Goal: Find specific page/section: Find specific page/section

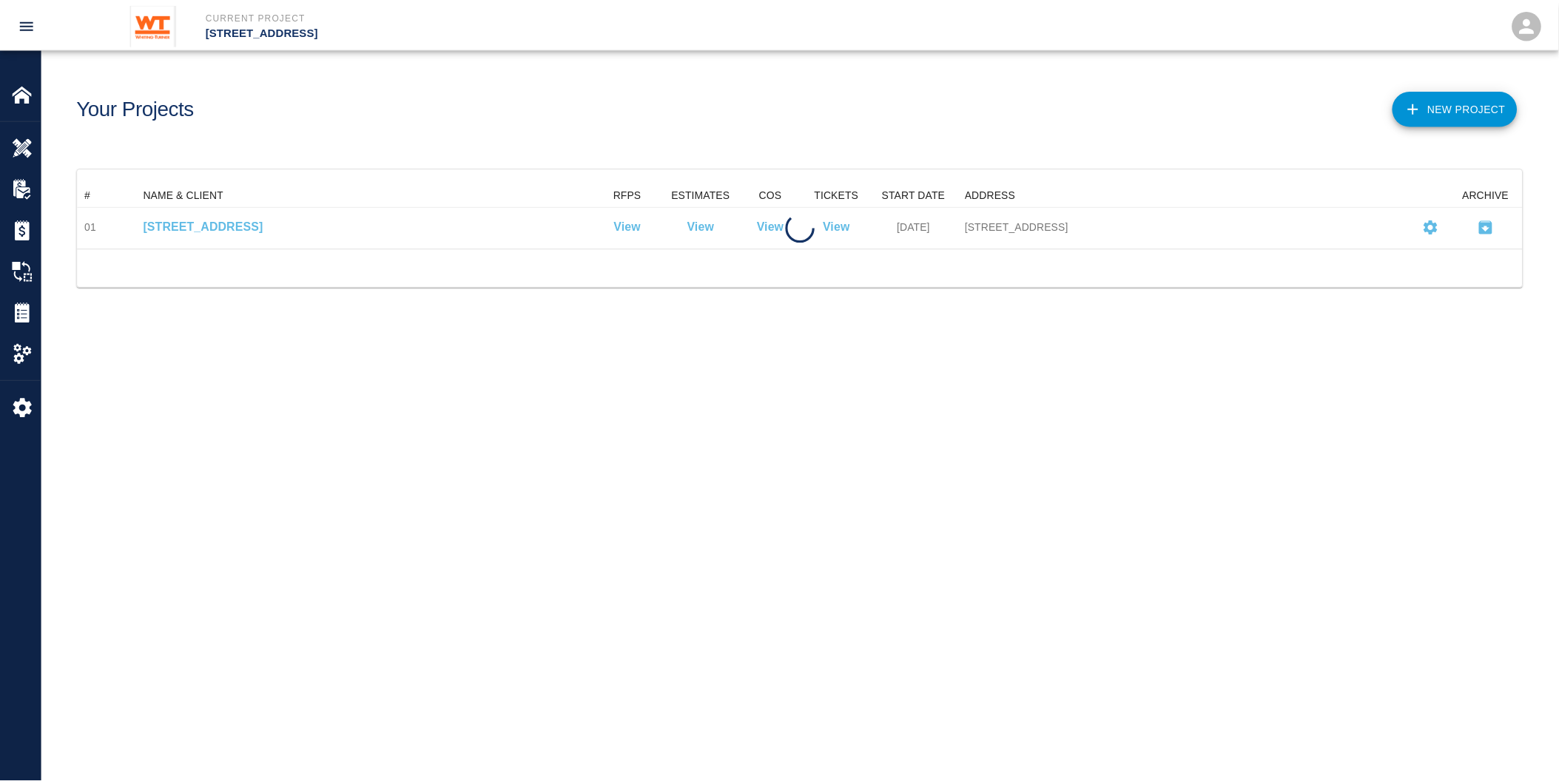
scroll to position [53, 1445]
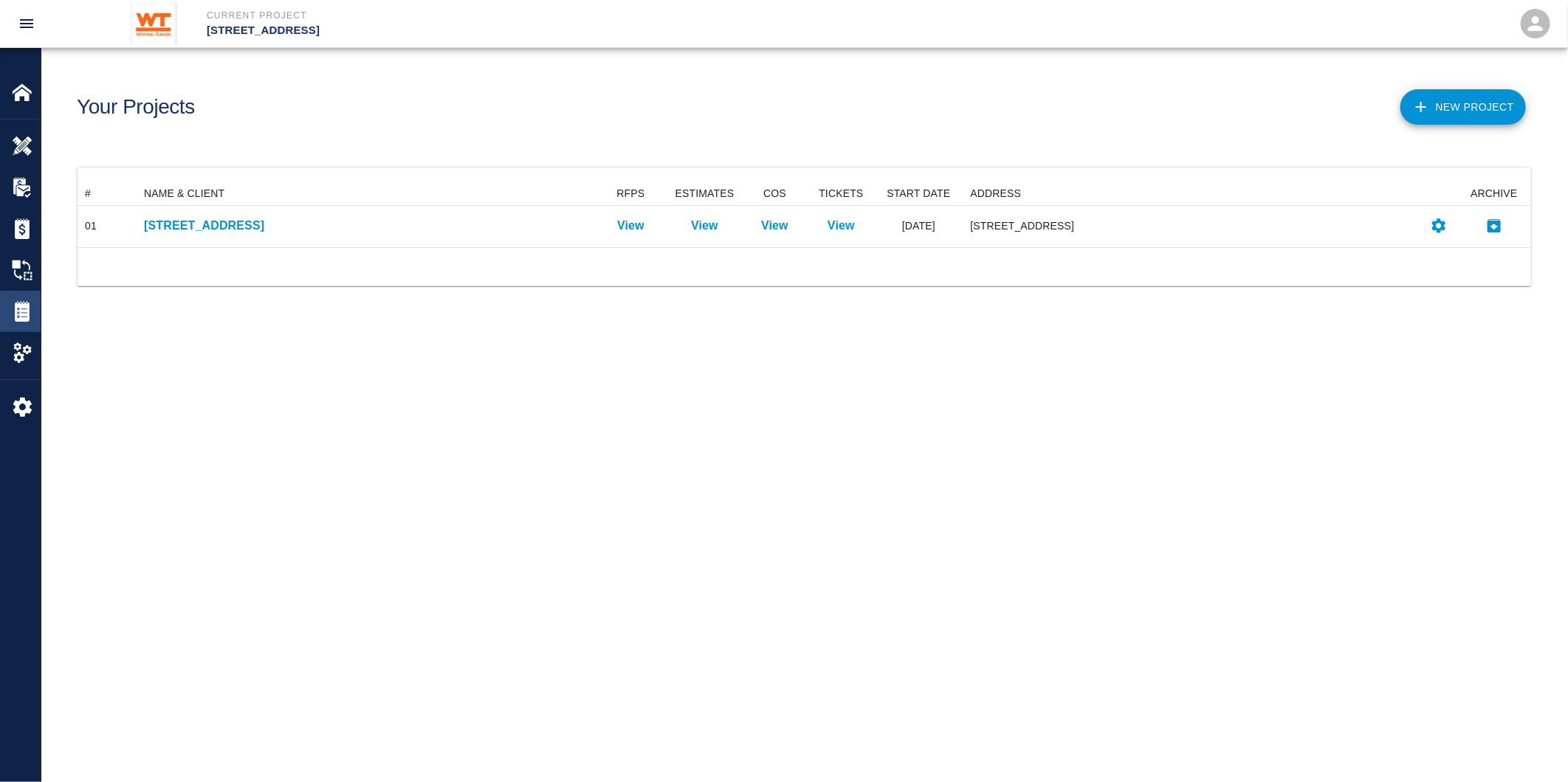
click at [15, 313] on img at bounding box center [21, 311] width 21 height 21
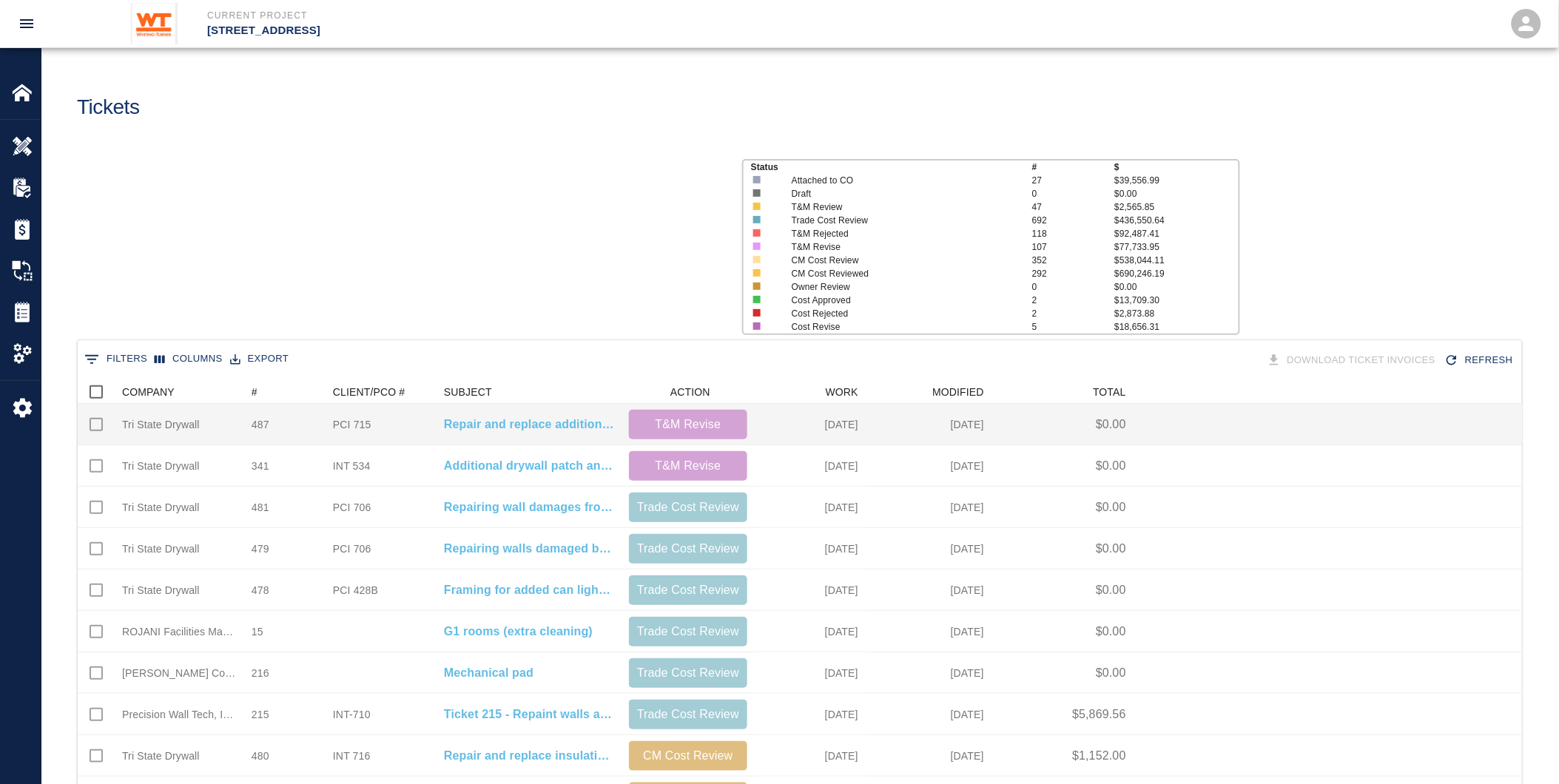
scroll to position [839, 1433]
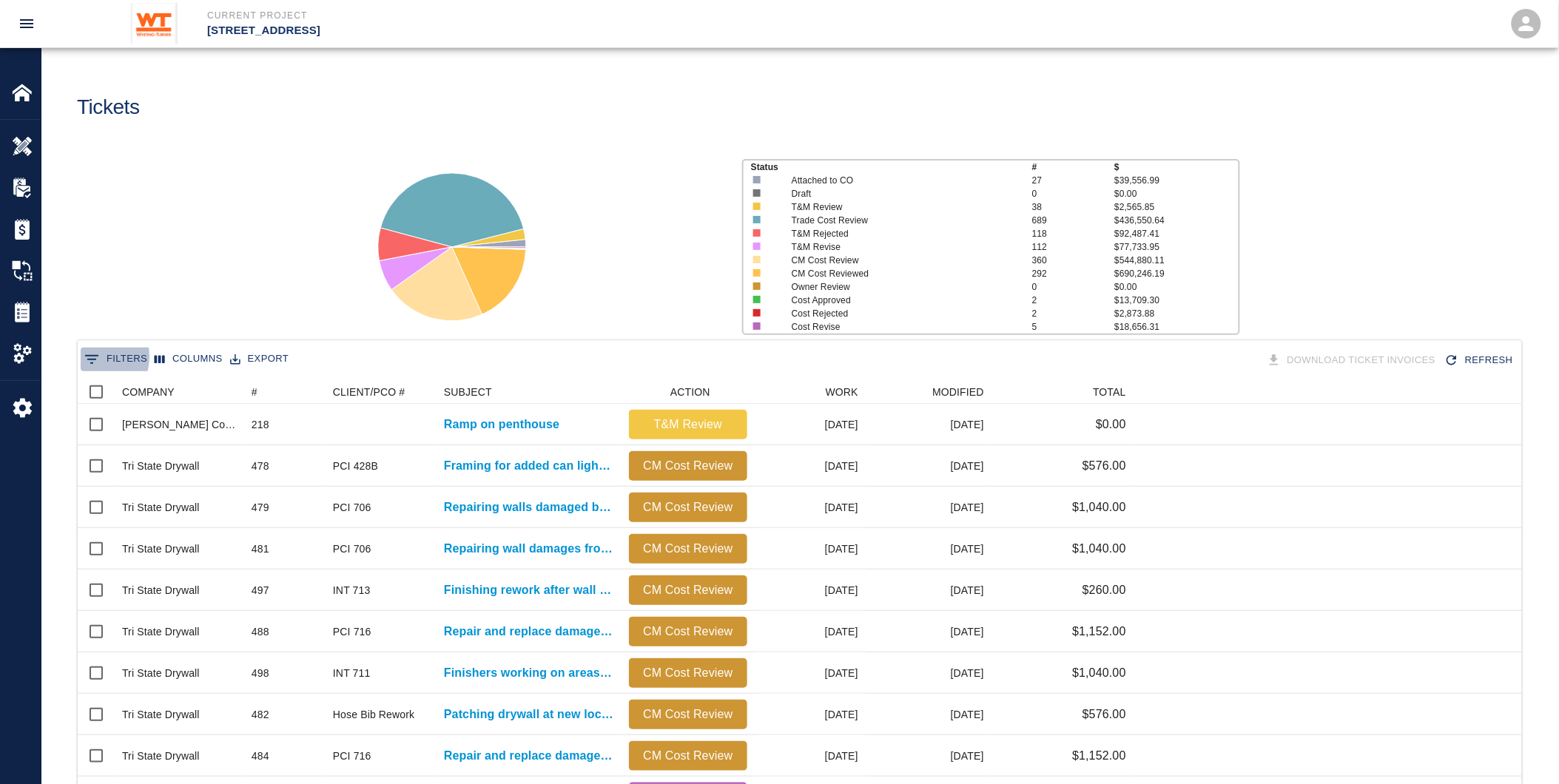
click at [91, 356] on icon "Show filters" at bounding box center [91, 359] width 18 height 18
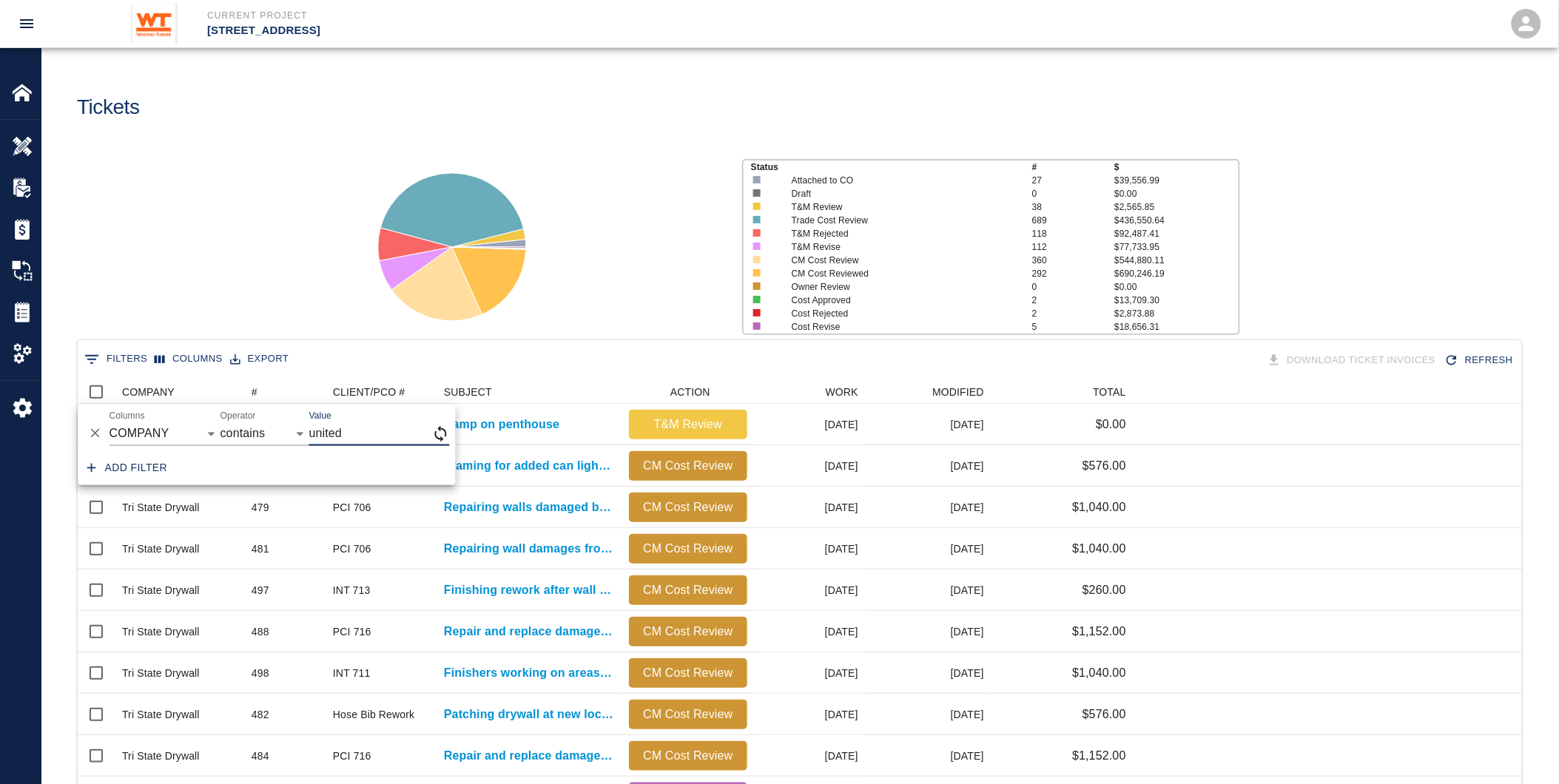
type input "united"
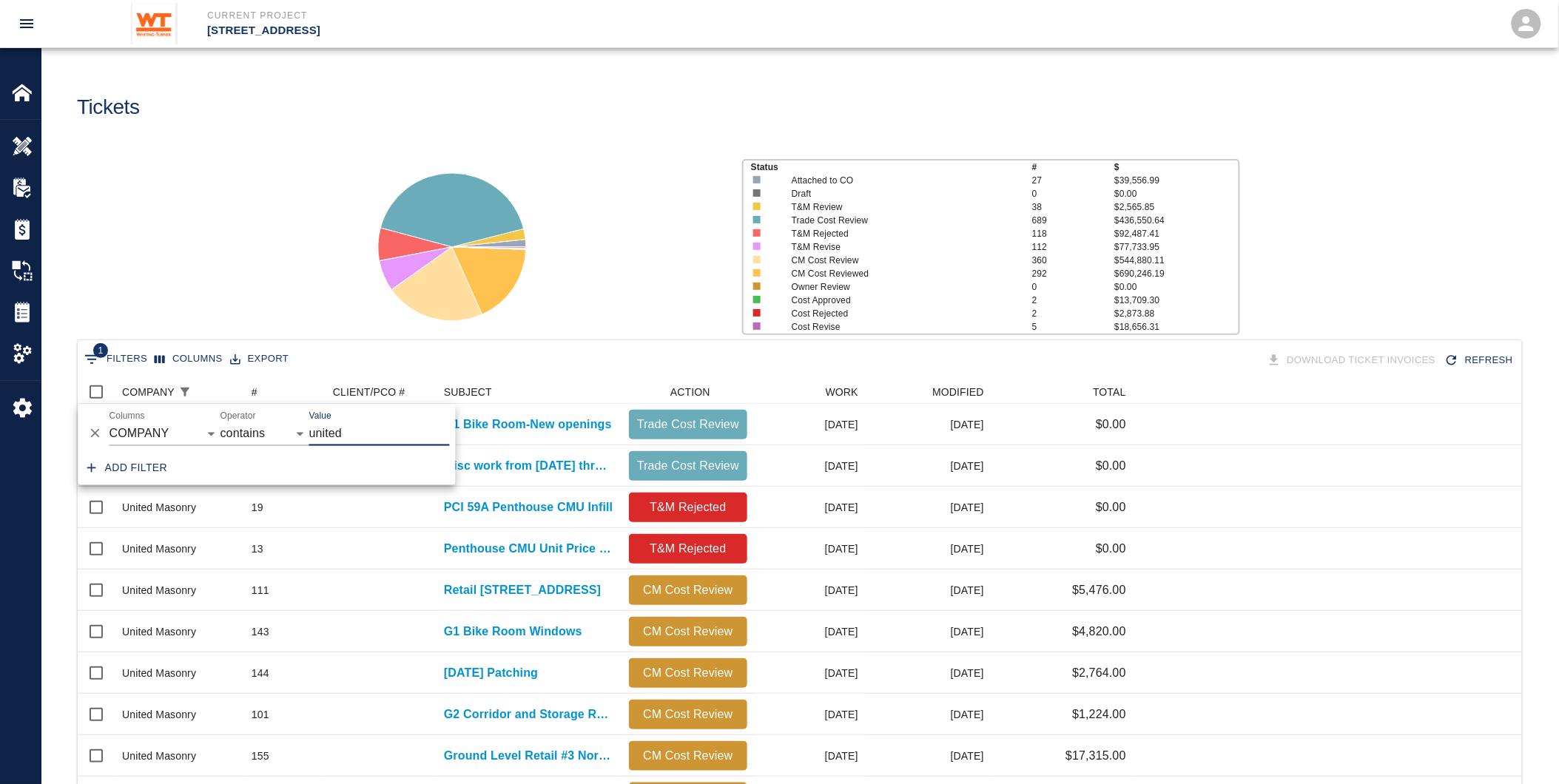
click at [714, 289] on div at bounding box center [539, 241] width 382 height 197
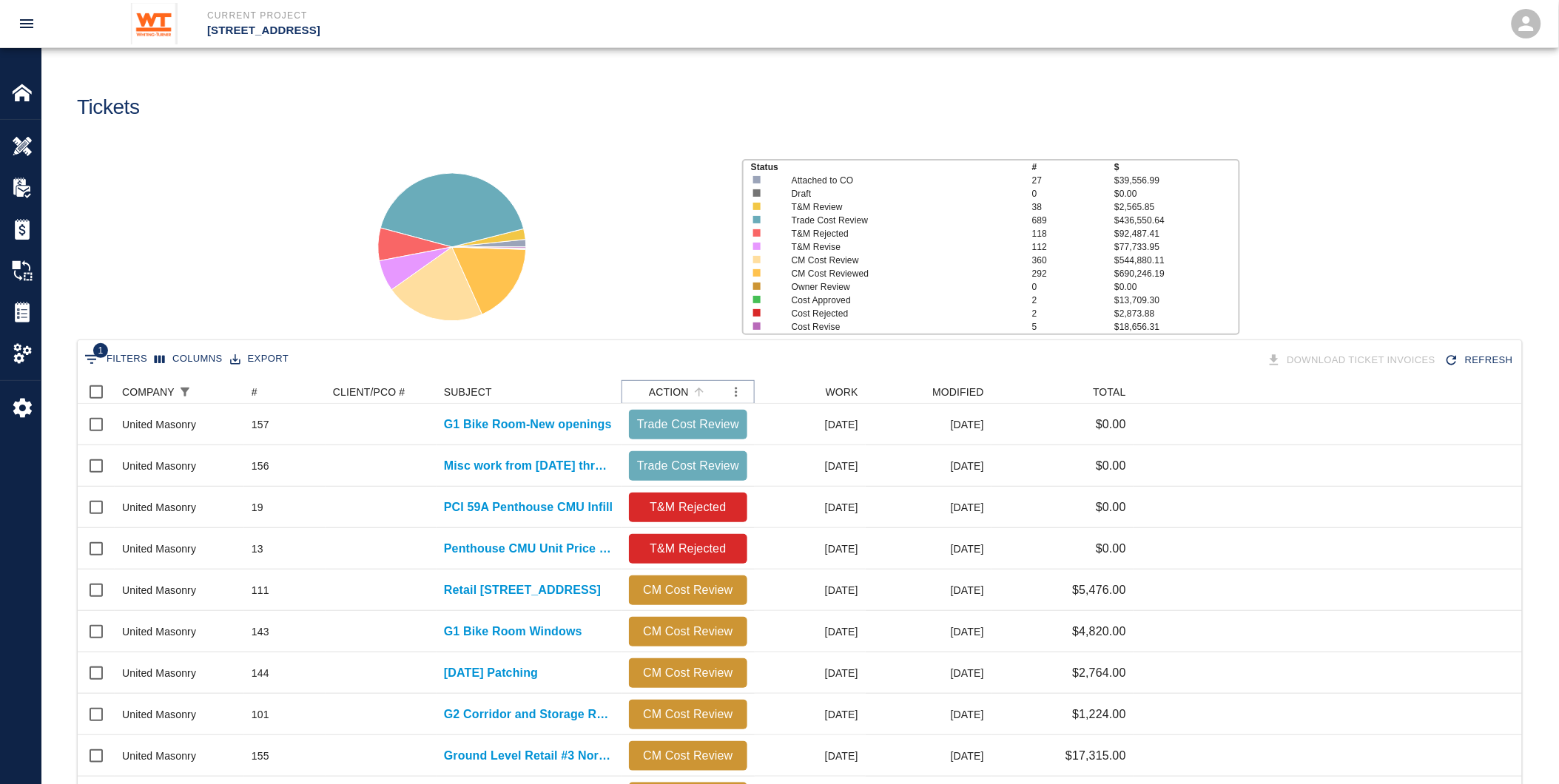
click at [692, 390] on icon "Sort" at bounding box center [698, 392] width 13 height 13
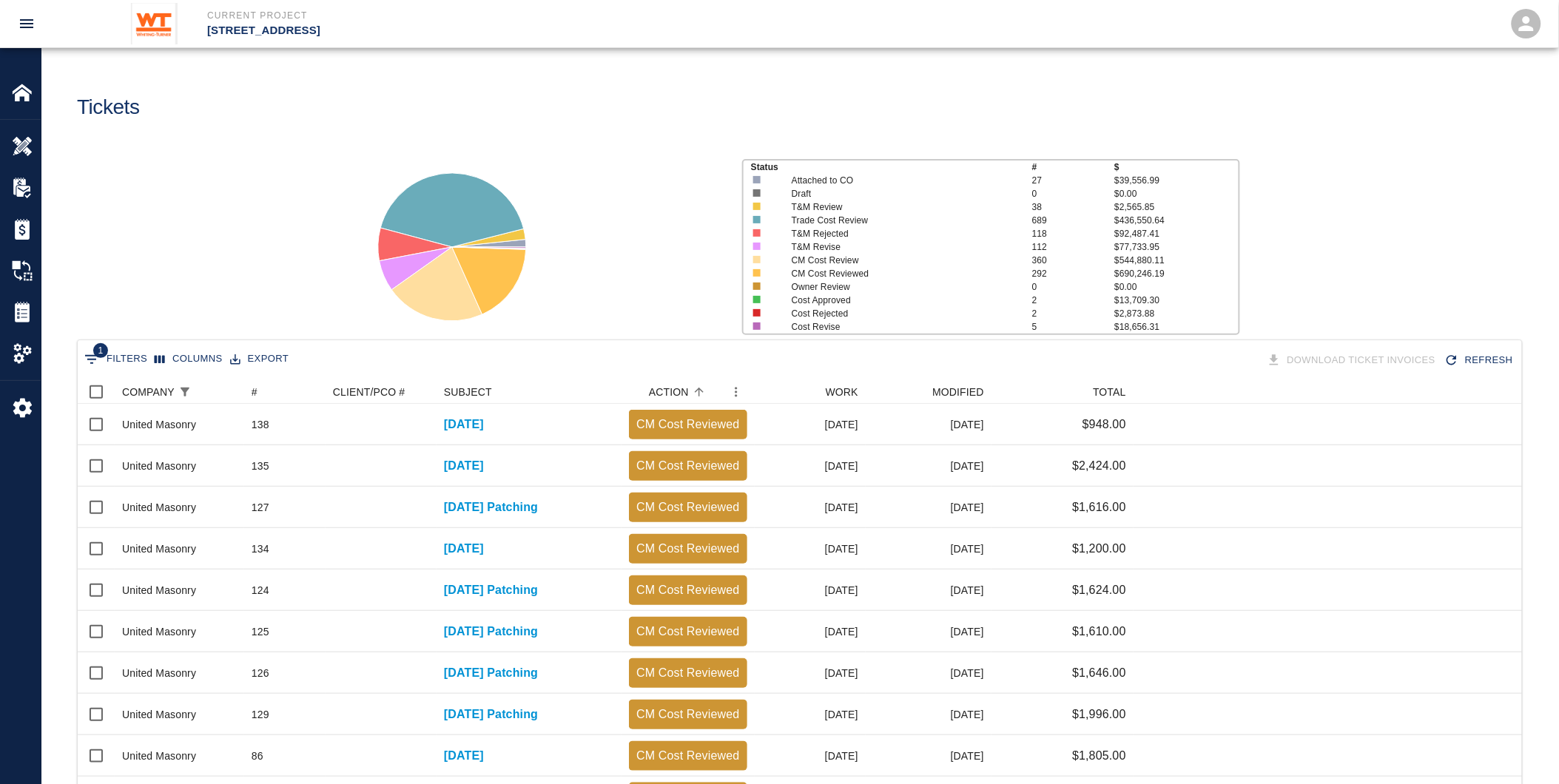
click at [692, 321] on div at bounding box center [539, 241] width 382 height 197
click at [849, 394] on div "WORK" at bounding box center [842, 392] width 32 height 24
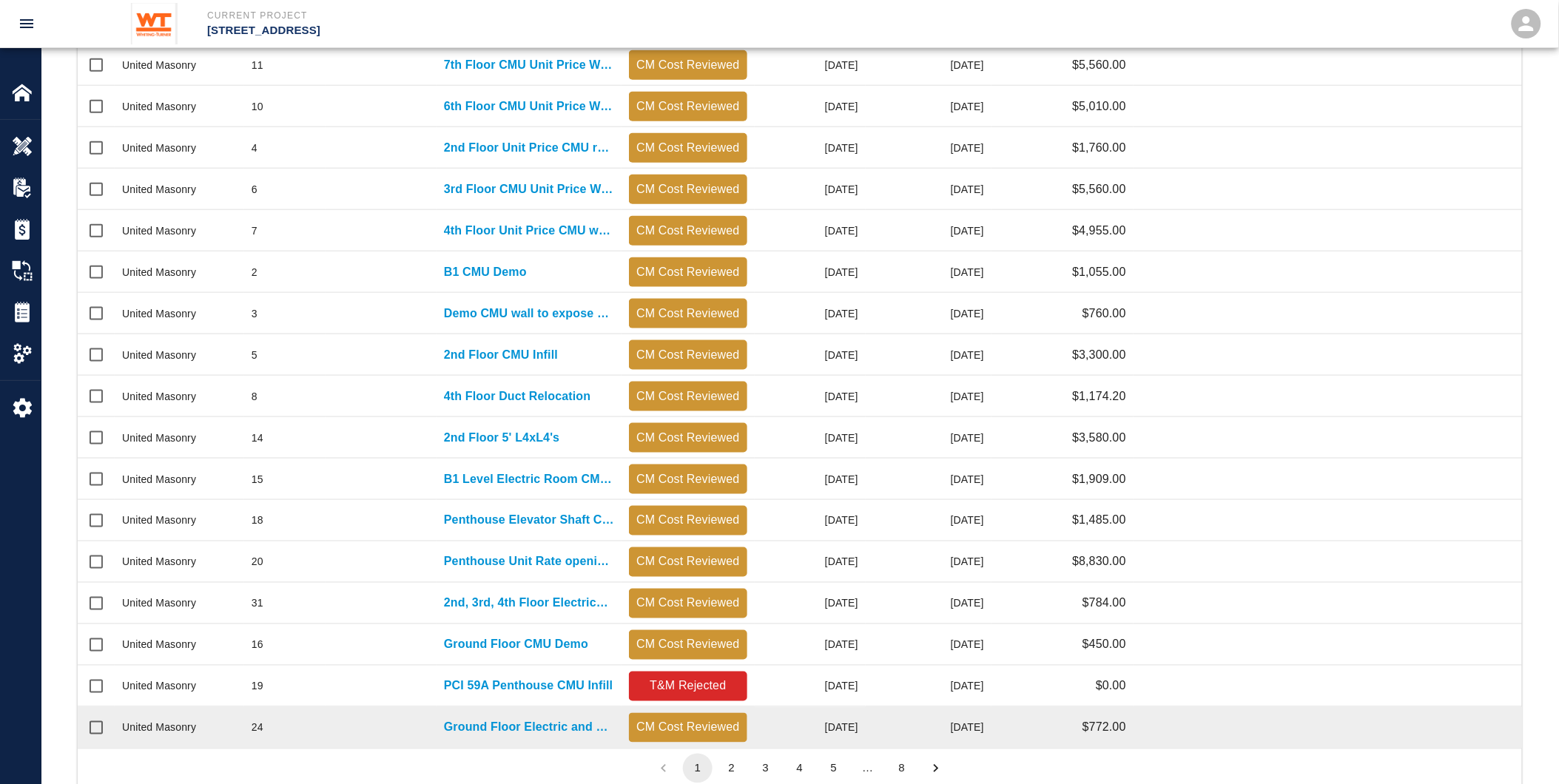
scroll to position [523, 0]
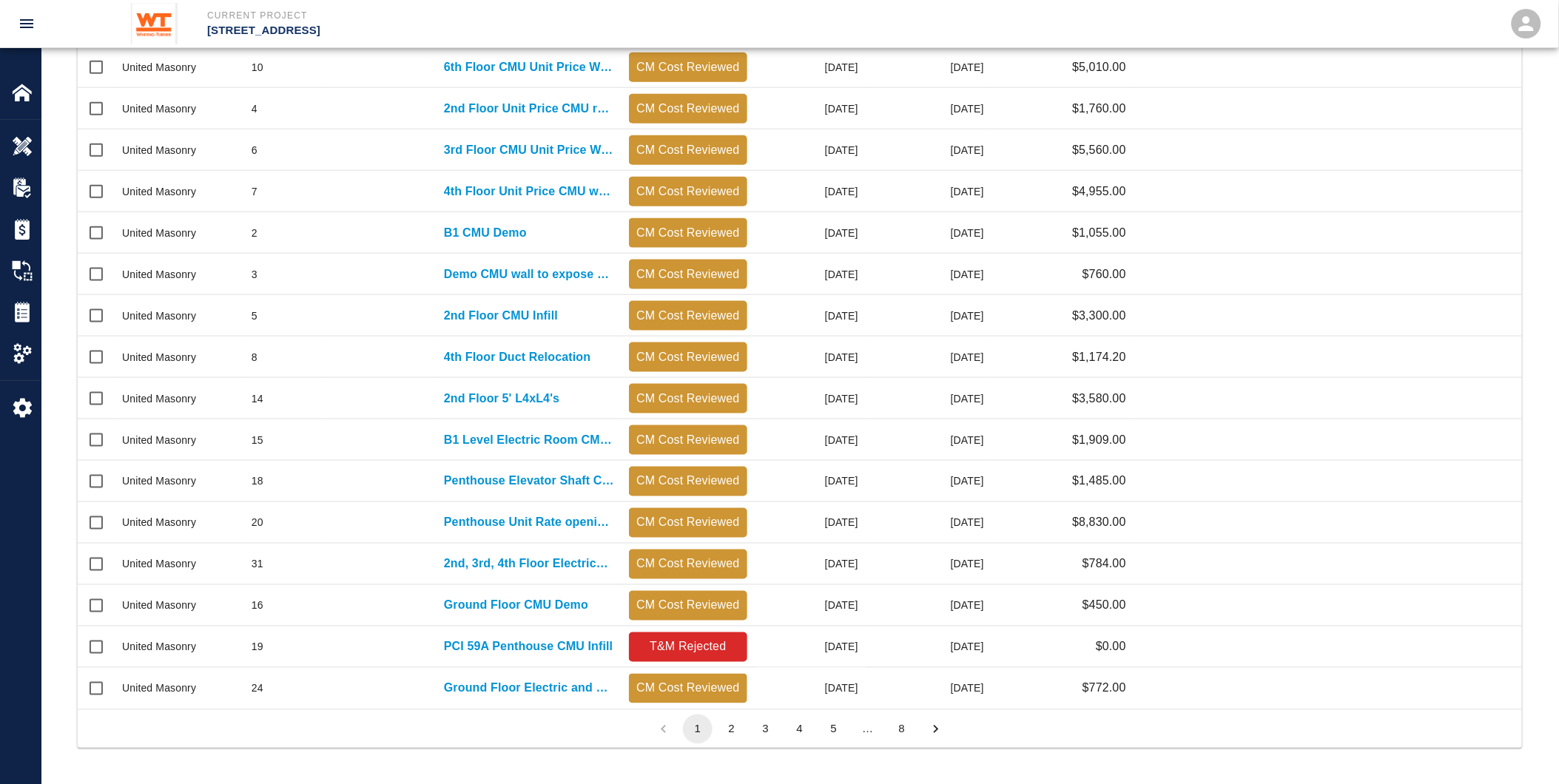
click at [735, 727] on button "2" at bounding box center [731, 729] width 30 height 30
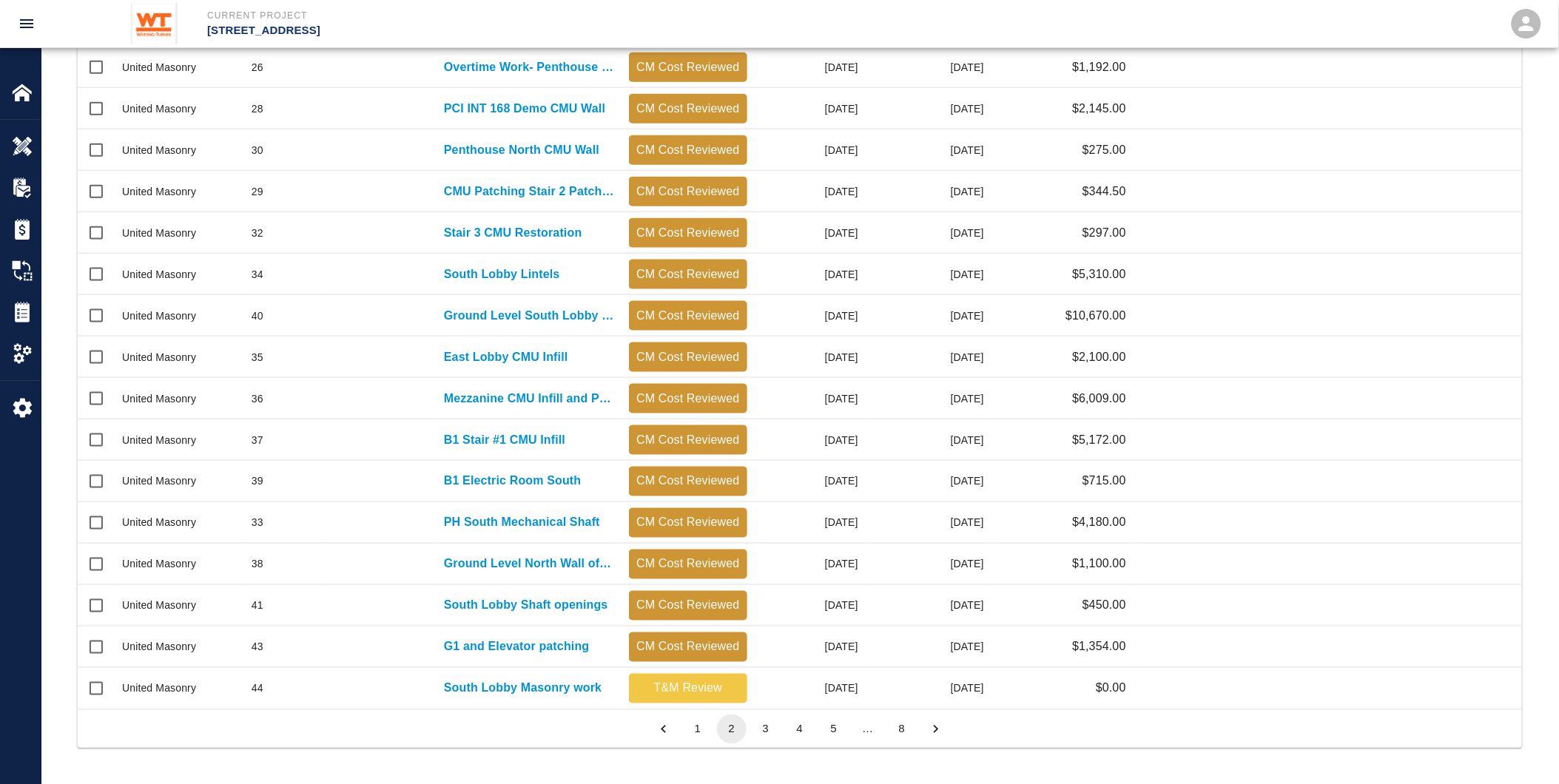
click at [767, 723] on button "3" at bounding box center [766, 729] width 30 height 30
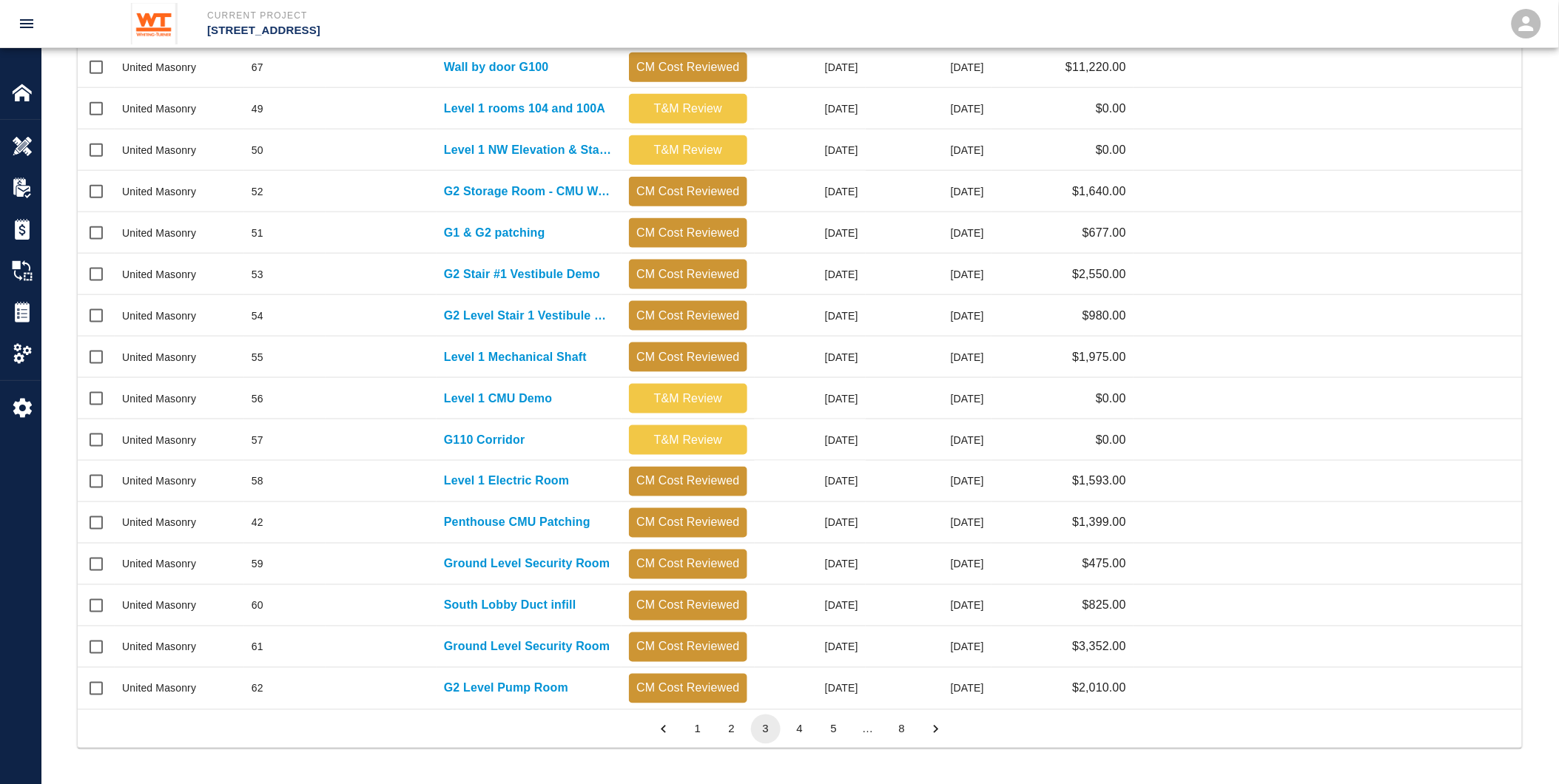
click at [809, 723] on button "4" at bounding box center [799, 729] width 30 height 30
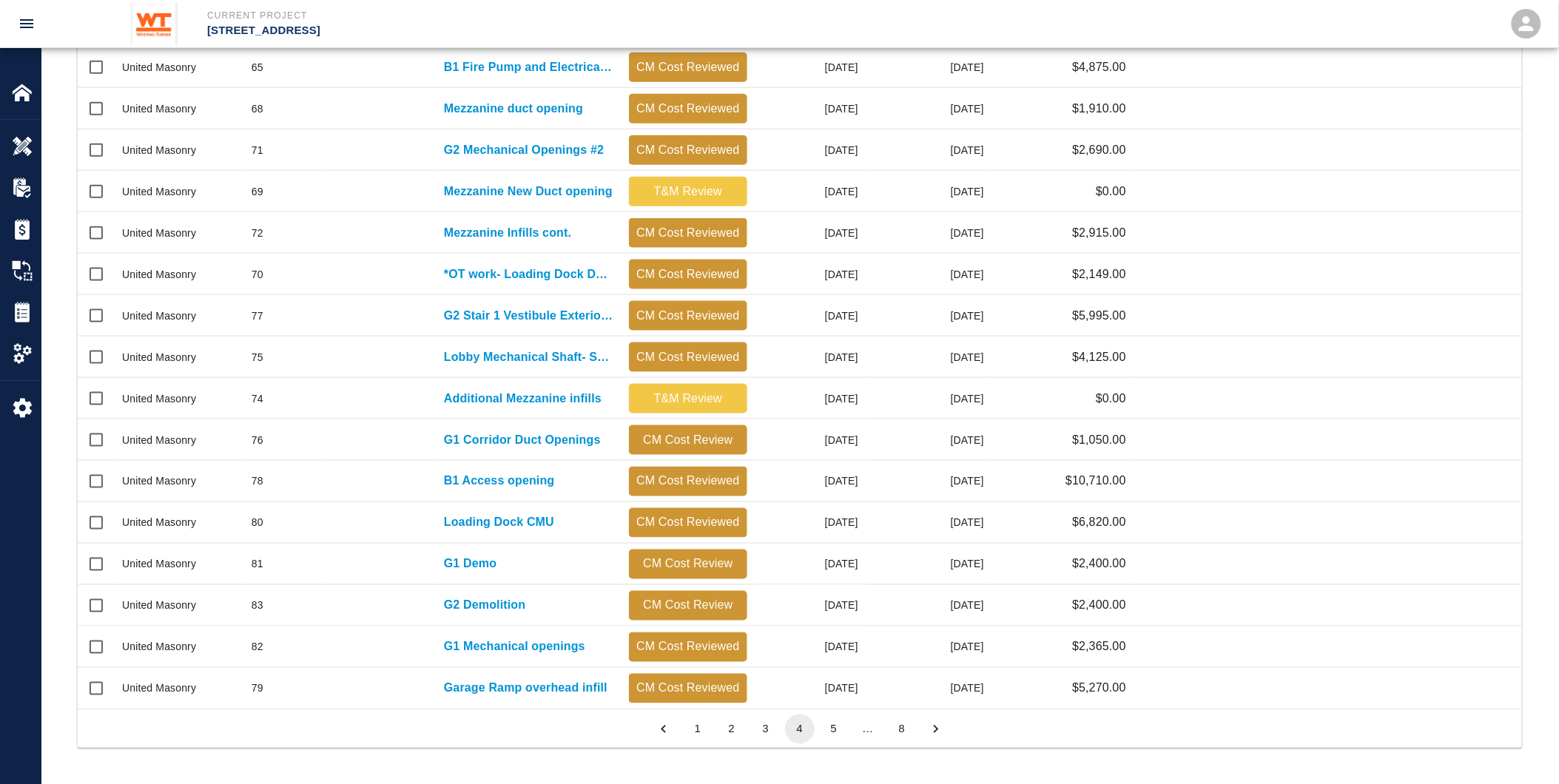
click at [832, 727] on button "5" at bounding box center [833, 729] width 30 height 30
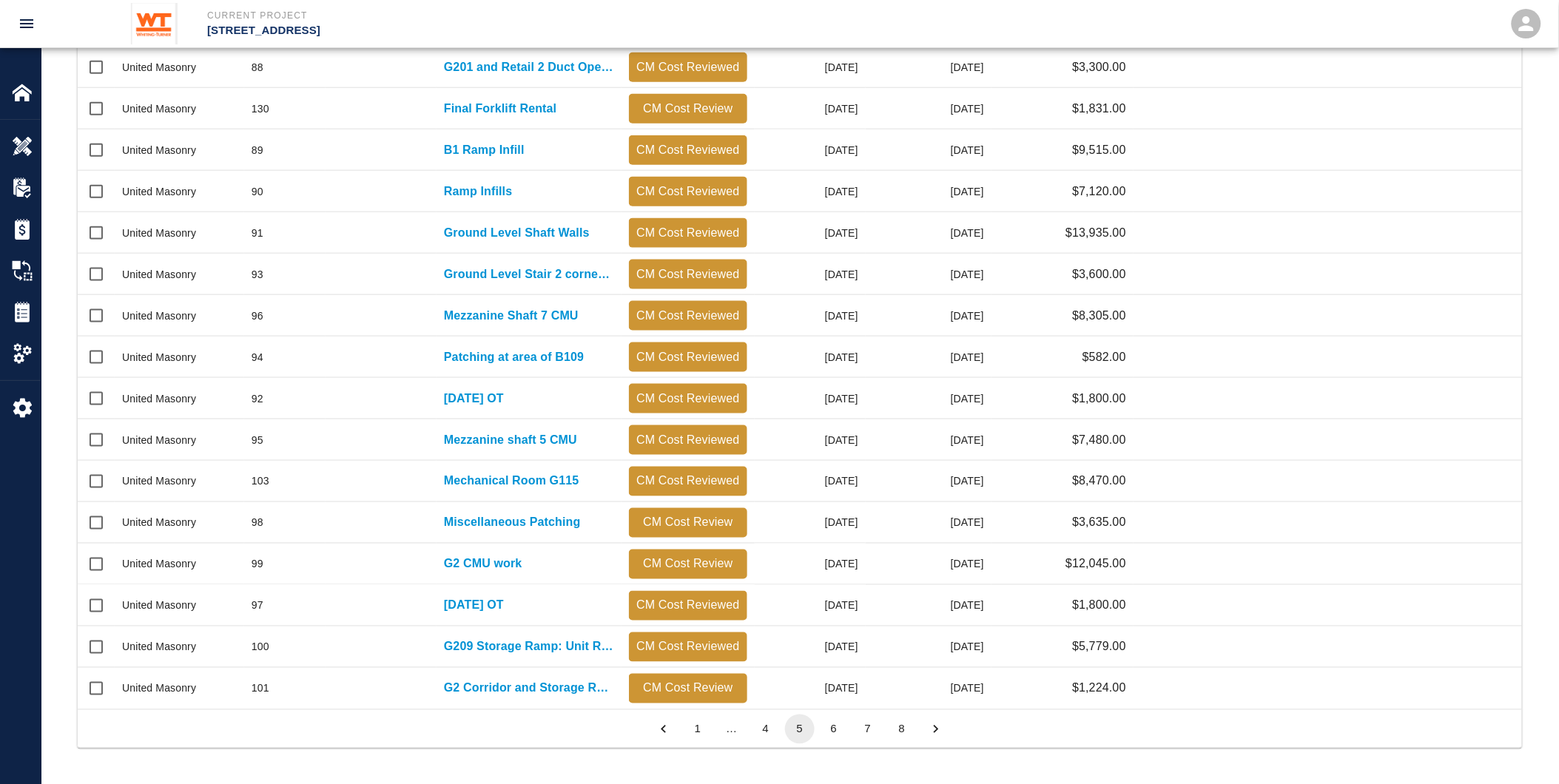
click at [839, 725] on button "6" at bounding box center [833, 729] width 30 height 30
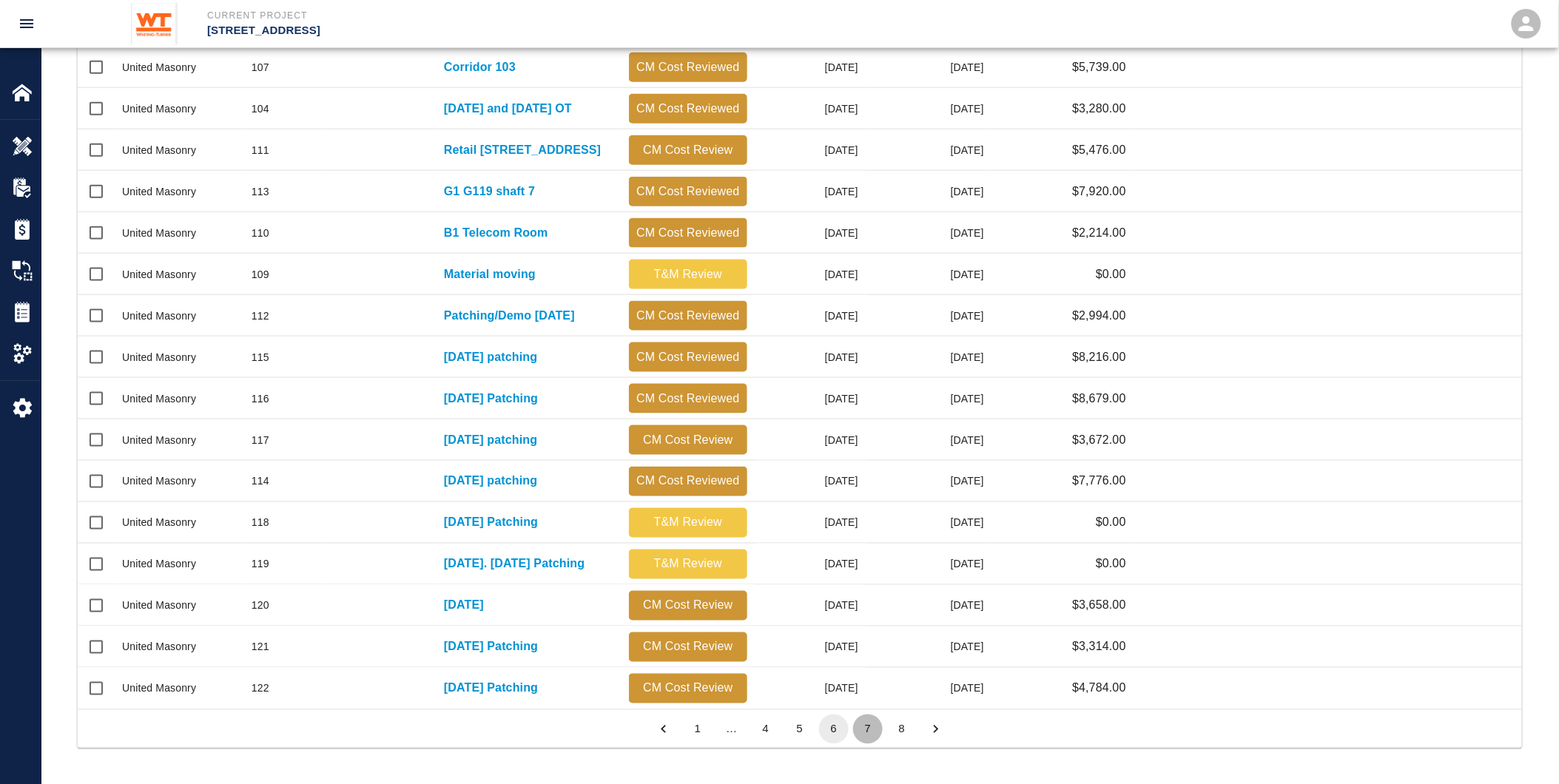
click at [871, 727] on button "7" at bounding box center [868, 729] width 30 height 30
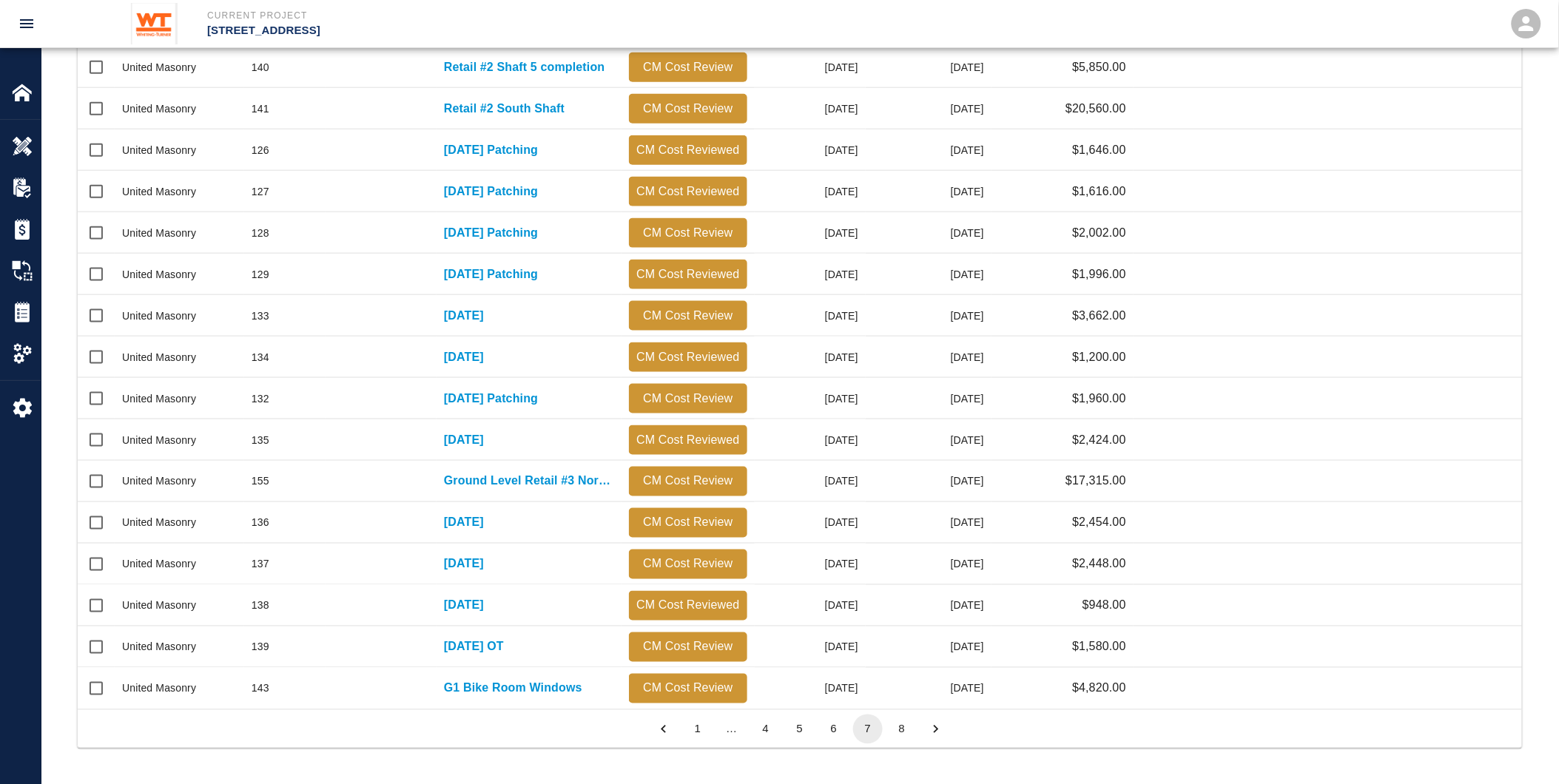
click at [904, 723] on button "8" at bounding box center [901, 729] width 30 height 30
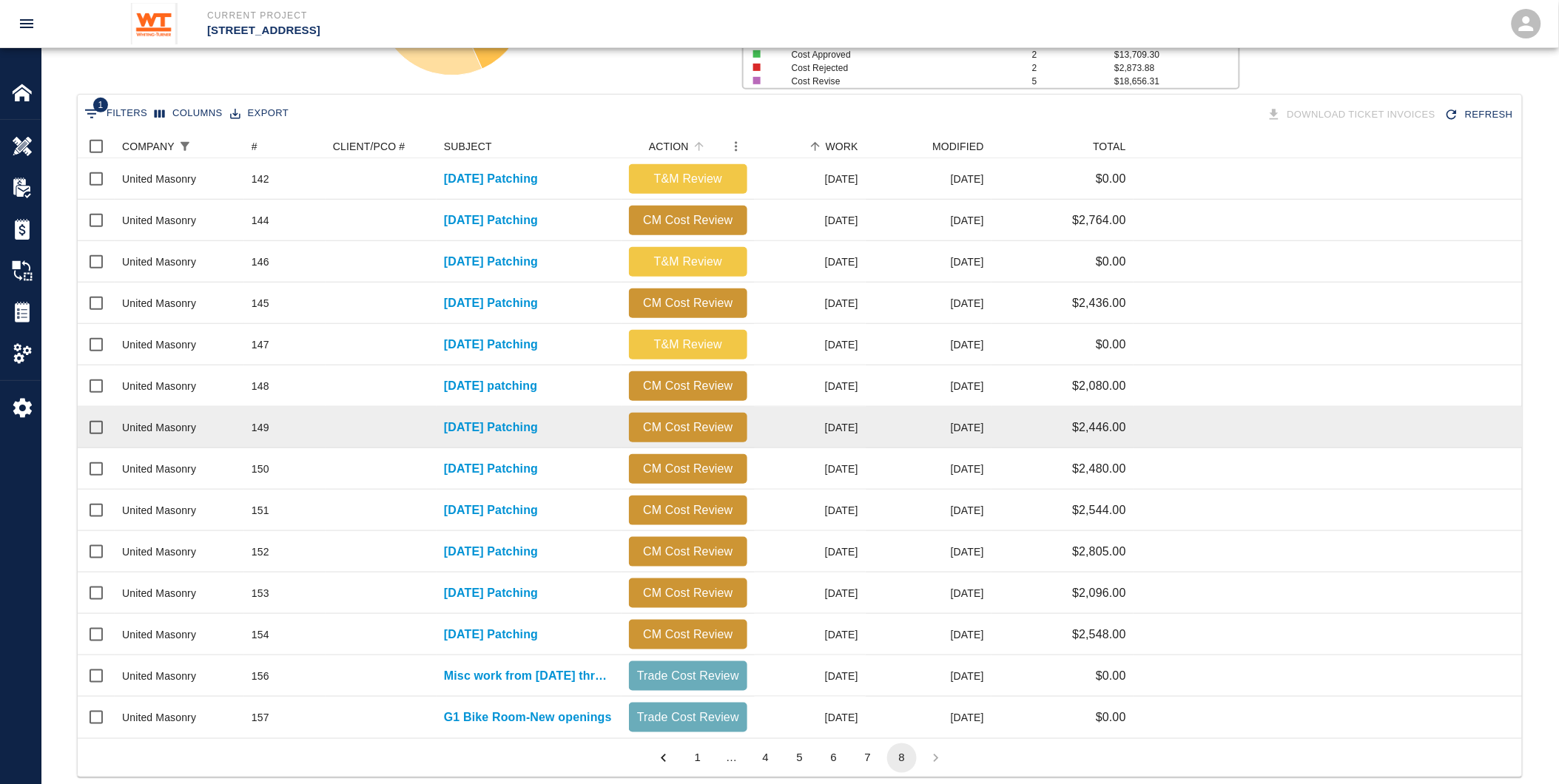
scroll to position [274, 0]
